Goal: Task Accomplishment & Management: Use online tool/utility

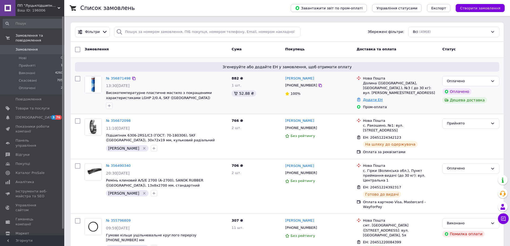
click at [374, 98] on link "Додати ЕН" at bounding box center [373, 100] width 20 height 4
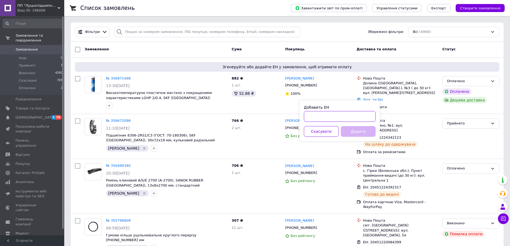
paste input "20451225138194"
type input "20451225138194"
click at [367, 129] on button "Додати" at bounding box center [358, 131] width 35 height 11
